Goal: Communication & Community: Ask a question

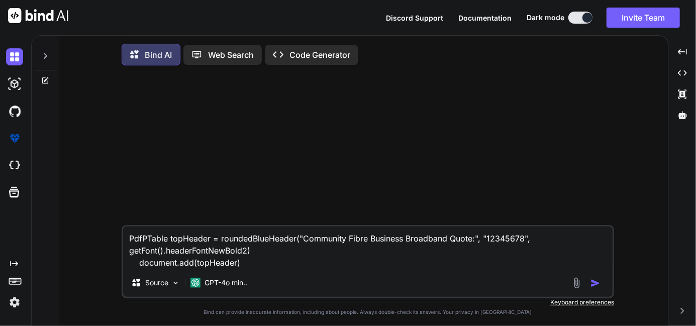
type textarea "x"
drag, startPoint x: 254, startPoint y: 263, endPoint x: 124, endPoint y: 243, distance: 131.8
click at [124, 243] on textarea "PdfPTable topHeader = roundedBlueHeader("Community Fibre Business Broadband Quo…" at bounding box center [368, 247] width 490 height 42
type textarea "x"
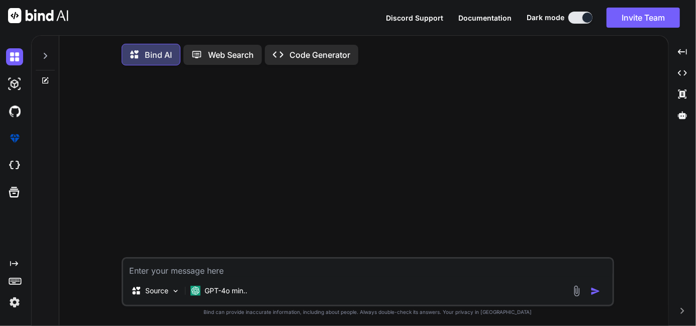
click at [206, 263] on textarea at bounding box center [368, 267] width 490 height 18
type textarea "h"
type textarea "x"
type textarea "hi"
type textarea "x"
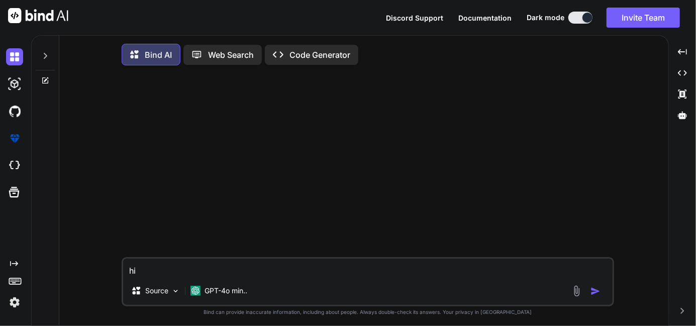
type textarea "hi"
click at [597, 295] on img "button" at bounding box center [596, 291] width 10 height 10
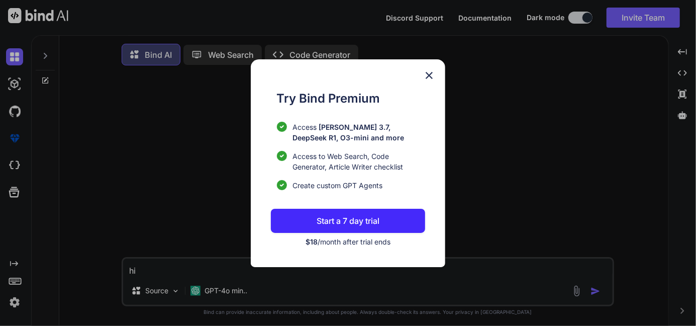
click at [427, 72] on img at bounding box center [429, 75] width 12 height 12
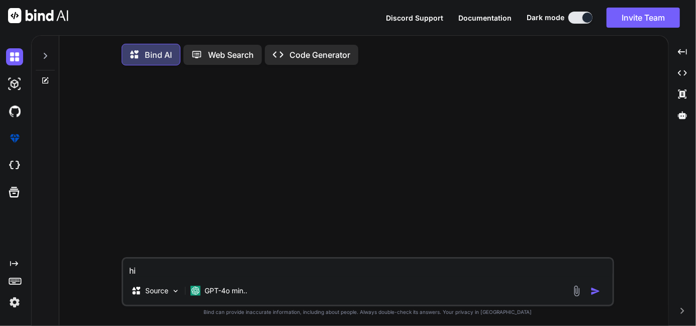
click at [11, 12] on img at bounding box center [38, 15] width 60 height 15
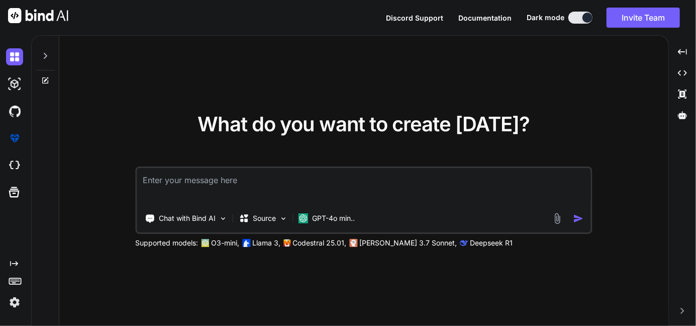
click at [261, 186] on textarea at bounding box center [364, 186] width 454 height 37
type textarea "x"
type textarea "h"
type textarea "x"
type textarea "hi"
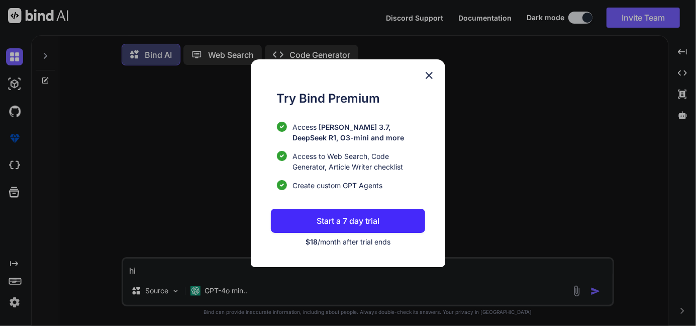
drag, startPoint x: 432, startPoint y: 75, endPoint x: 508, endPoint y: 82, distance: 76.3
click at [431, 75] on img at bounding box center [429, 75] width 12 height 12
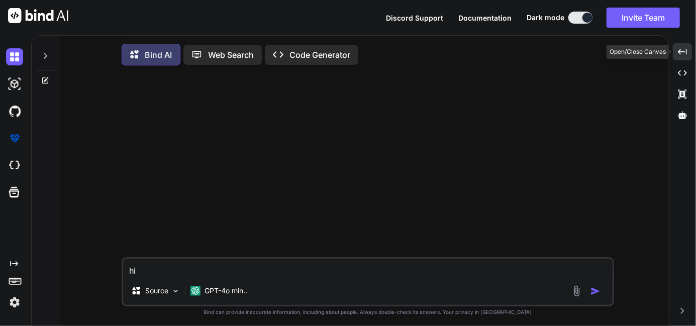
click at [681, 49] on icon "Created with Pixso." at bounding box center [682, 51] width 9 height 9
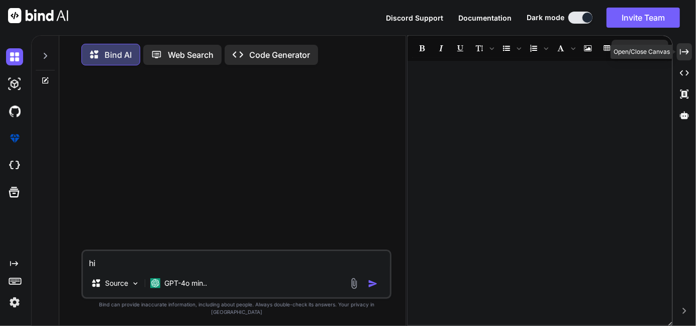
click at [681, 49] on icon "Created with Pixso." at bounding box center [684, 51] width 9 height 9
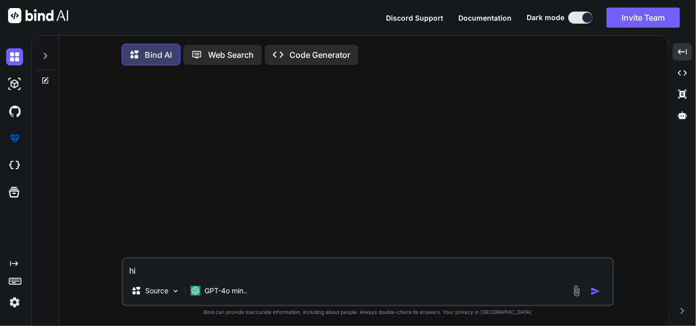
click at [10, 303] on img at bounding box center [14, 302] width 17 height 17
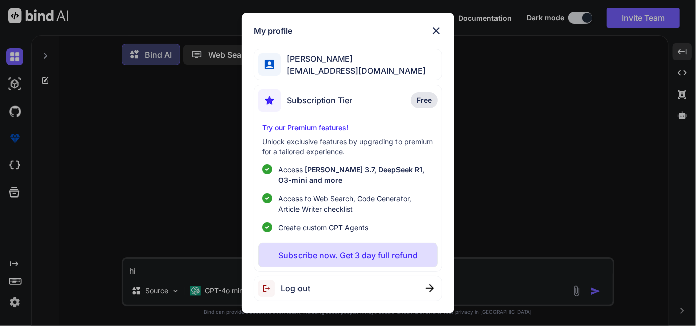
click at [381, 286] on div "Log out" at bounding box center [348, 289] width 189 height 26
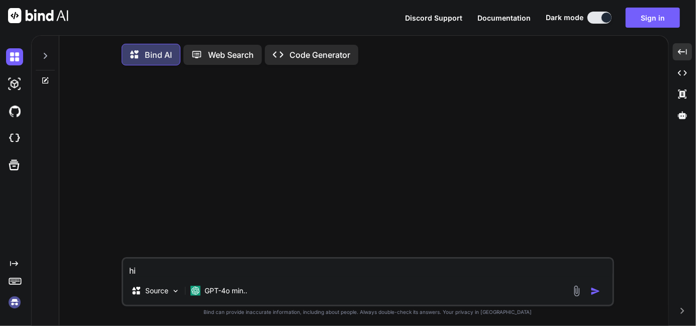
drag, startPoint x: 151, startPoint y: 272, endPoint x: 119, endPoint y: 278, distance: 32.2
click at [119, 278] on div "hi Source GPT-4o min.. Created with Bind Always check its answers. Privacy in B…" at bounding box center [367, 200] width 601 height 254
type textarea "x"
click at [15, 301] on img at bounding box center [14, 302] width 17 height 17
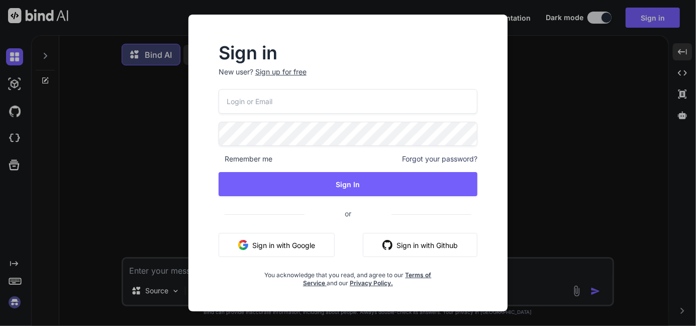
click at [567, 138] on div "Sign in New user? Sign up for free Remember me Forgot your password? Sign In or…" at bounding box center [348, 163] width 696 height 326
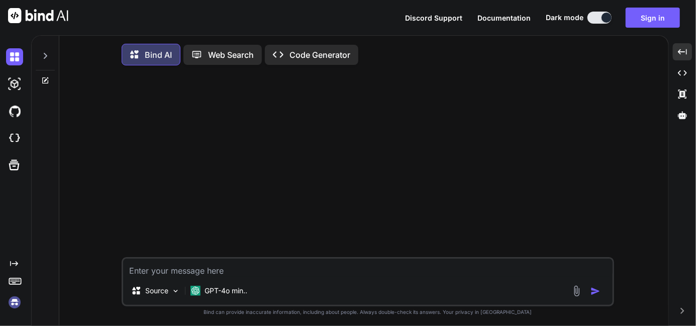
click at [169, 270] on textarea at bounding box center [368, 267] width 490 height 18
type textarea "x"
type textarea "h"
type textarea "x"
type textarea "hi"
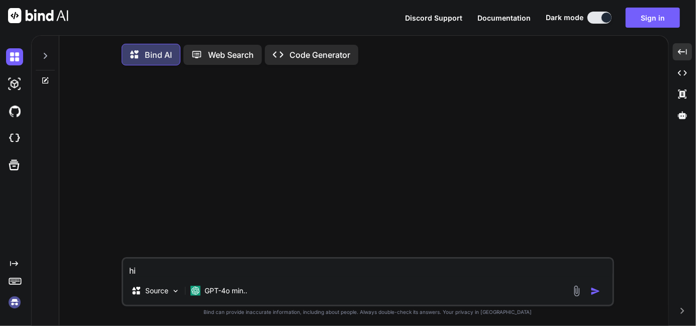
type textarea "x"
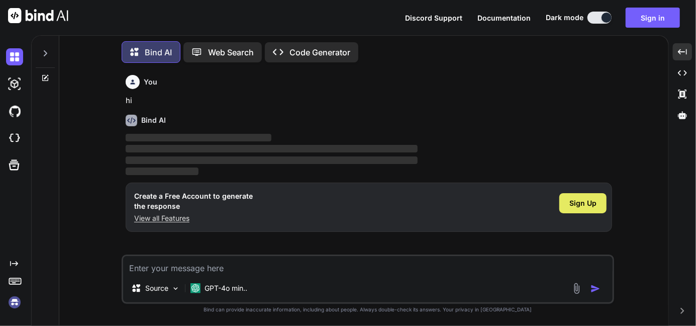
click at [575, 207] on span "Sign Up" at bounding box center [583, 203] width 27 height 10
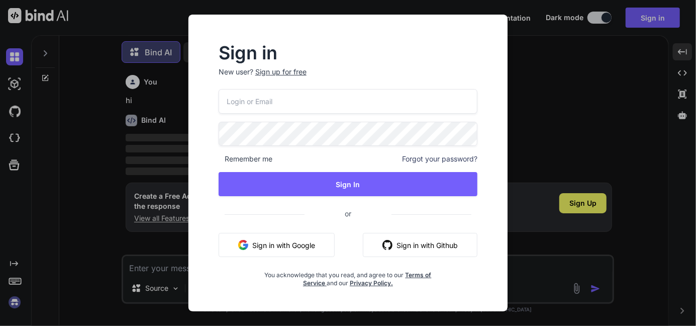
click at [292, 71] on div "Sign up for free" at bounding box center [280, 72] width 51 height 10
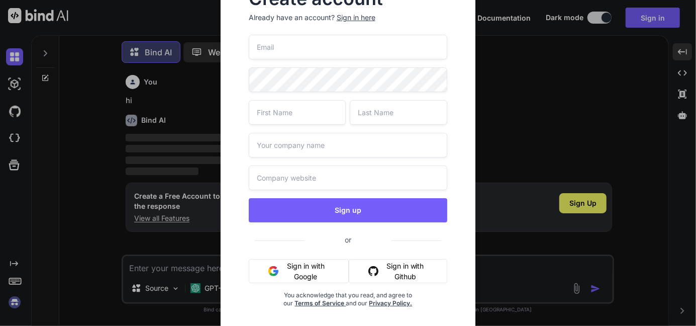
scroll to position [0, 0]
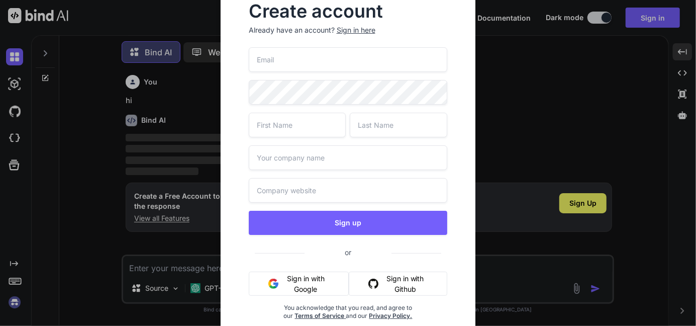
click at [286, 55] on input "email" at bounding box center [348, 59] width 199 height 25
click at [303, 51] on input "email" at bounding box center [348, 59] width 199 height 25
click at [503, 65] on div "Create account Already have an account? Sign in here Sign up or Sign in with Go…" at bounding box center [348, 163] width 696 height 326
